Goal: Navigation & Orientation: Find specific page/section

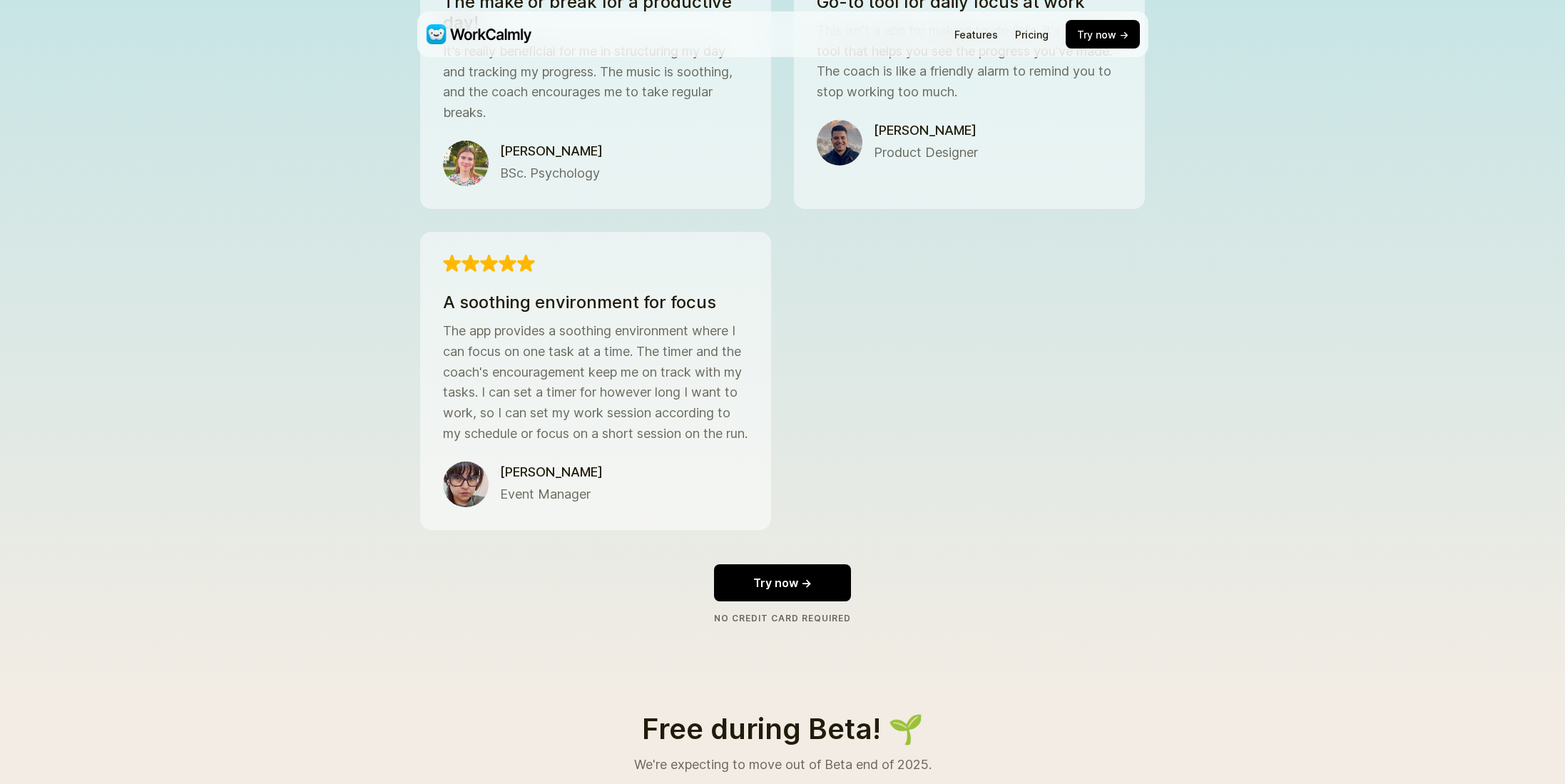
scroll to position [3159, 0]
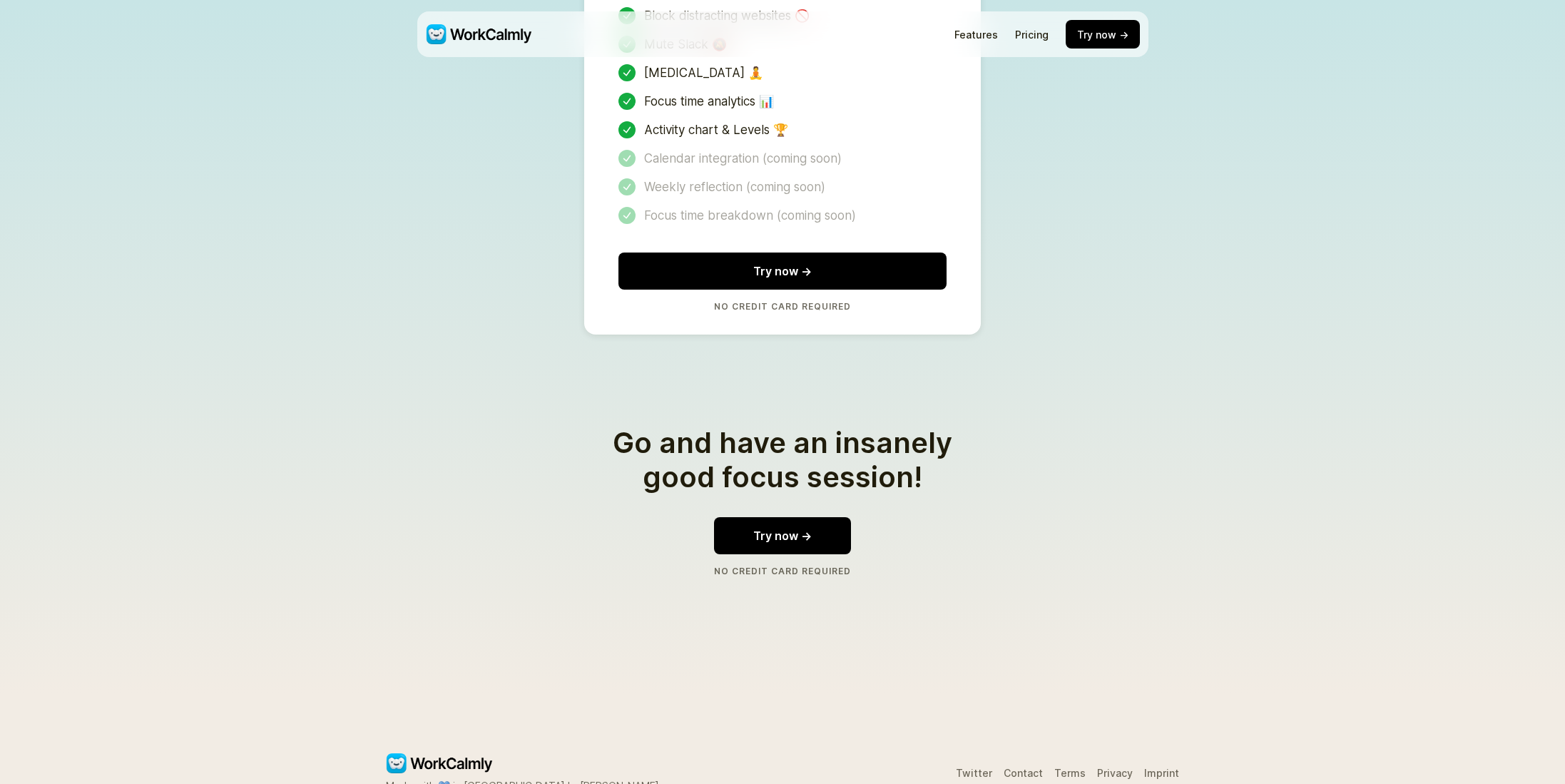
click at [1127, 767] on link "Privacy" at bounding box center [1115, 773] width 35 height 12
click at [975, 767] on link "Twitter" at bounding box center [974, 773] width 36 height 12
click at [1033, 767] on link "Contact" at bounding box center [1024, 773] width 39 height 12
click at [1068, 767] on link "Terms" at bounding box center [1070, 773] width 31 height 12
click at [1120, 767] on link "Privacy" at bounding box center [1115, 773] width 35 height 12
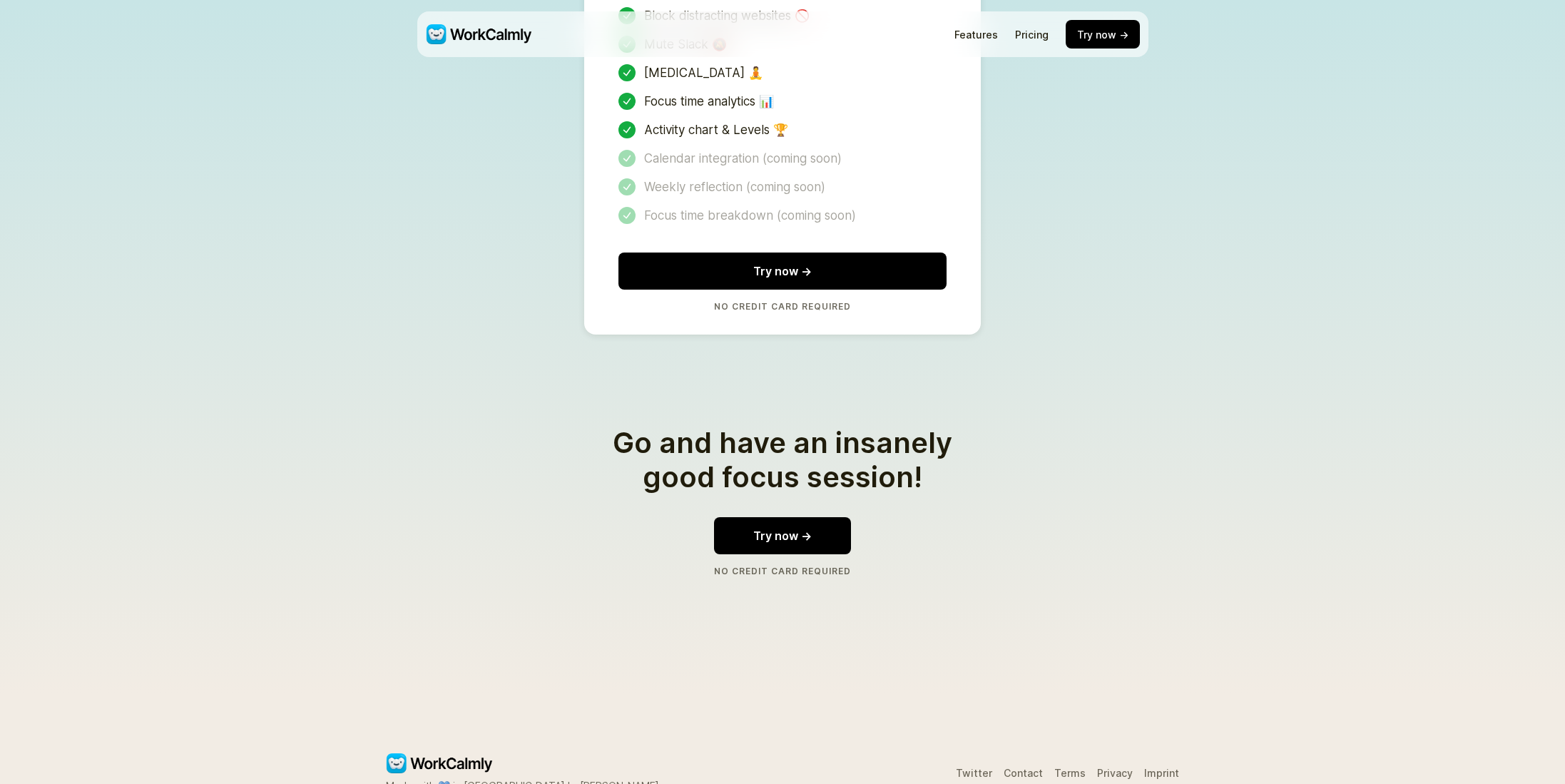
click at [1166, 767] on link "Imprint" at bounding box center [1161, 773] width 35 height 12
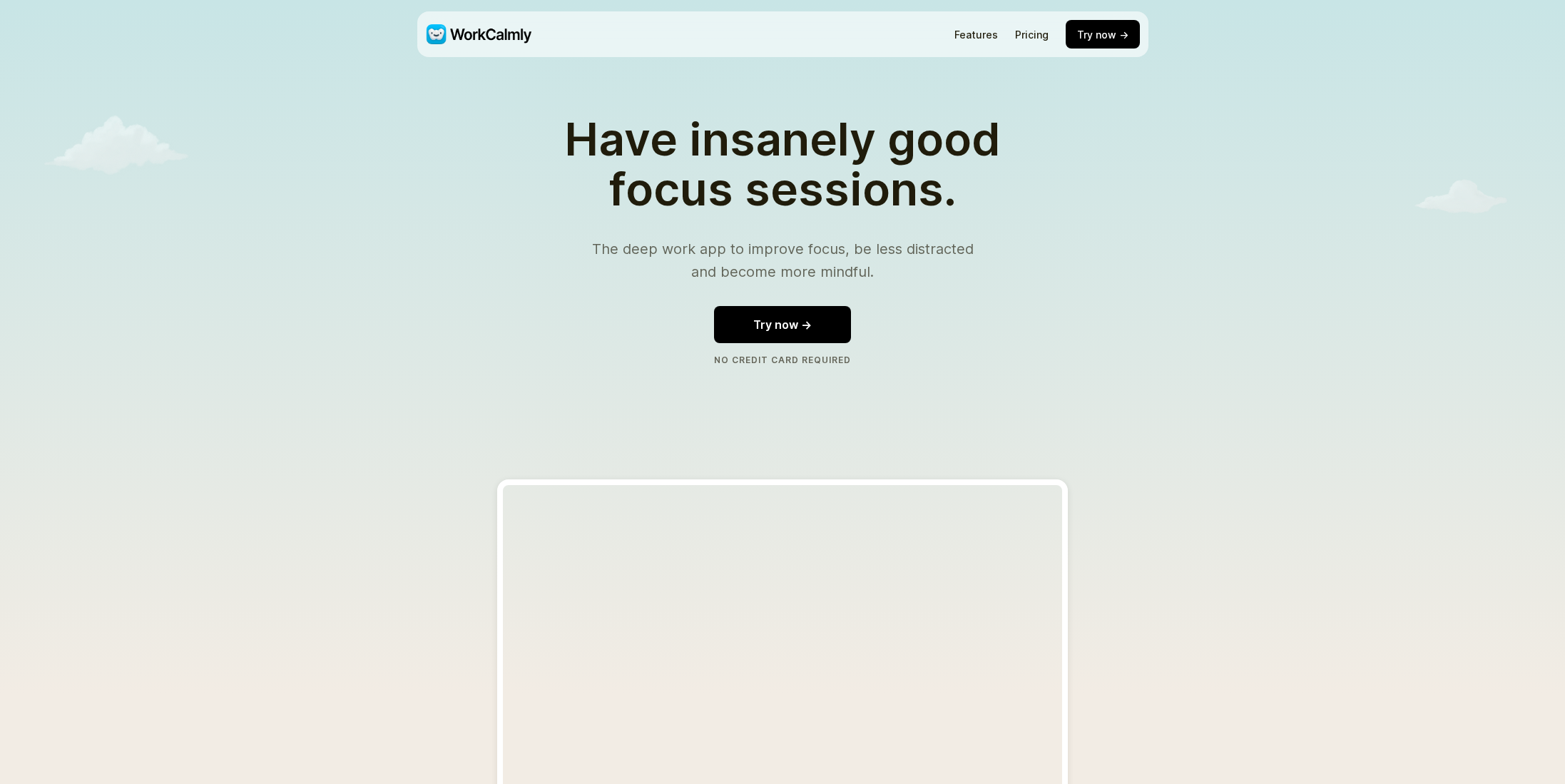
click at [978, 30] on link "Features" at bounding box center [976, 34] width 43 height 12
click at [1029, 30] on link "Pricing" at bounding box center [1032, 34] width 34 height 12
click at [1116, 37] on button "Try now →" at bounding box center [1102, 34] width 75 height 30
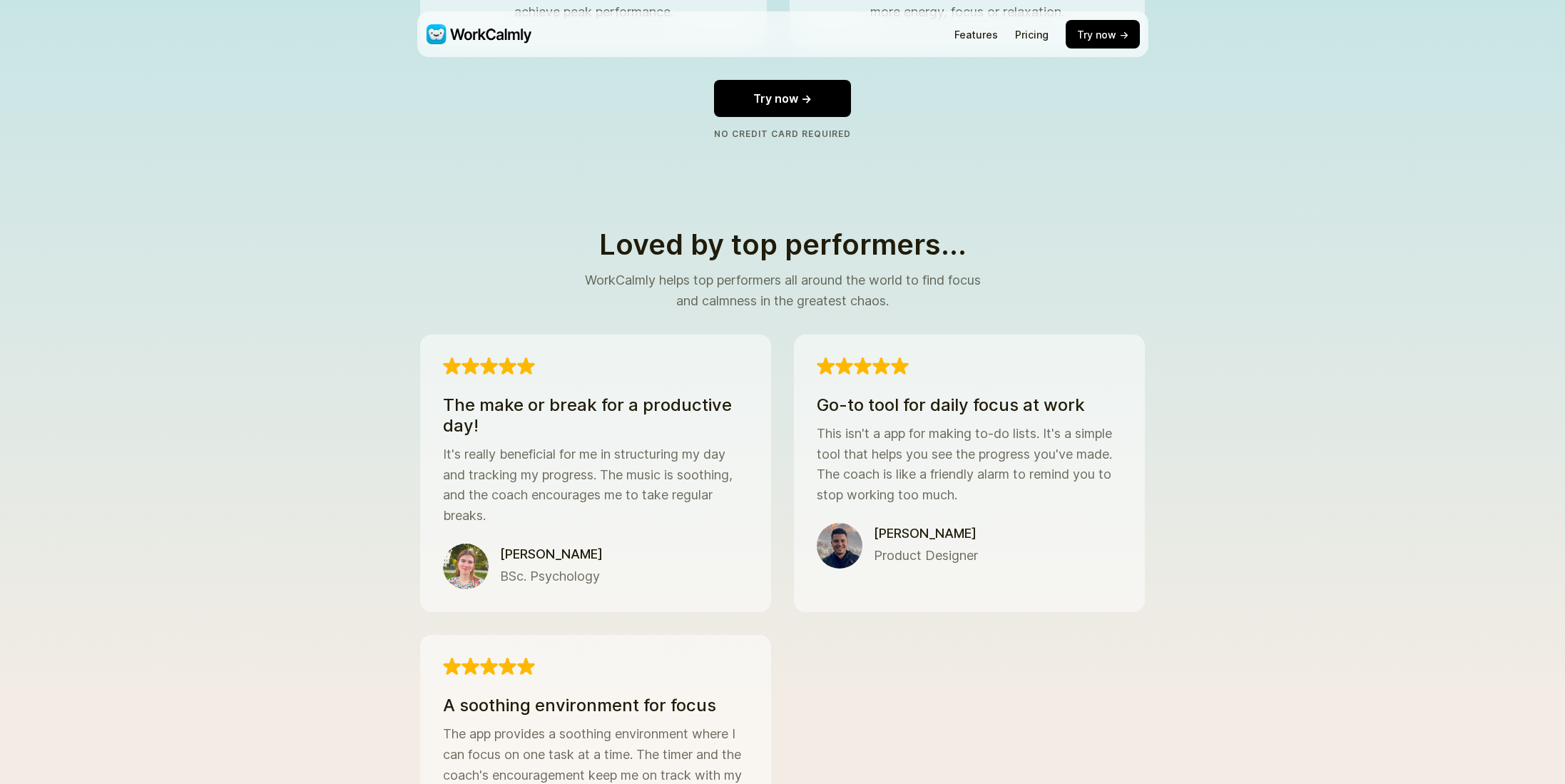
scroll to position [1756, 0]
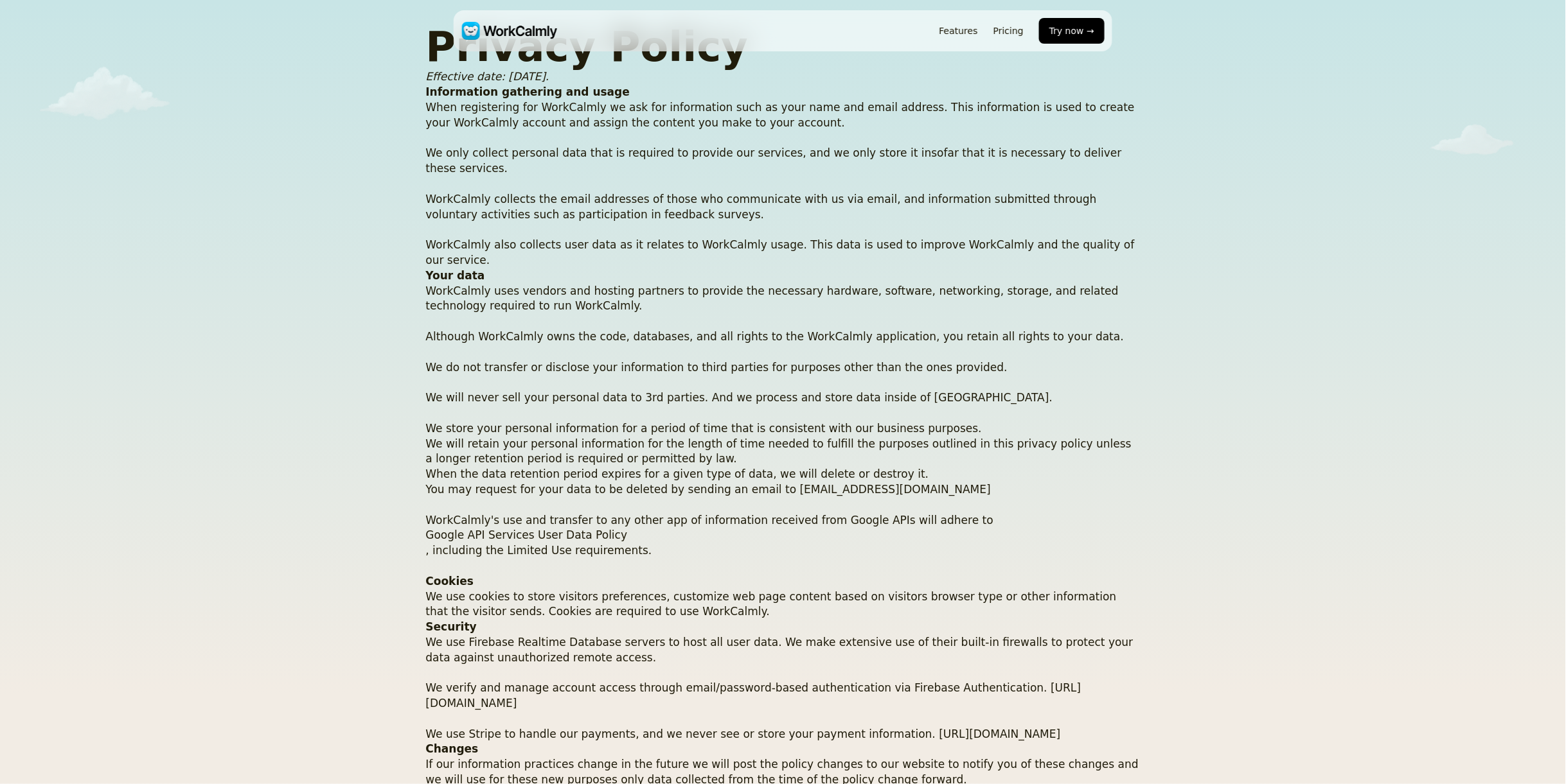
scroll to position [22, 0]
